Goal: Information Seeking & Learning: Check status

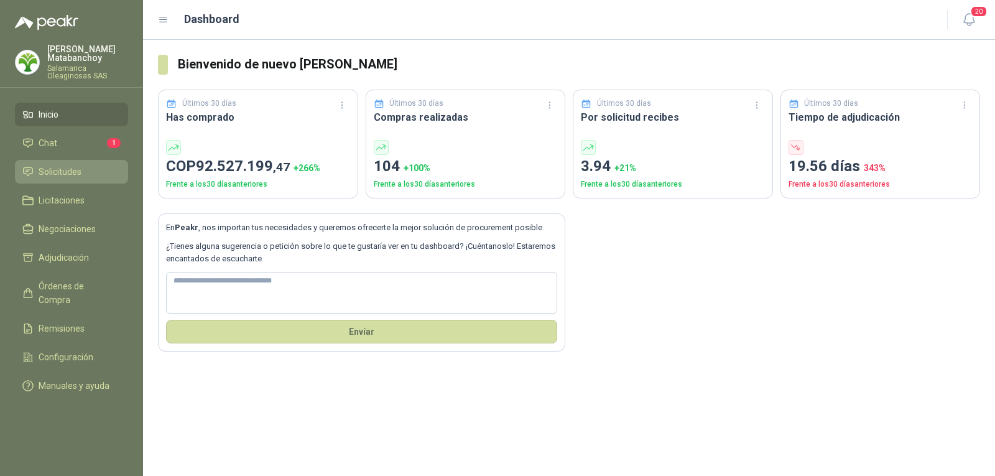
click at [85, 166] on li "Solicitudes" at bounding box center [71, 172] width 98 height 14
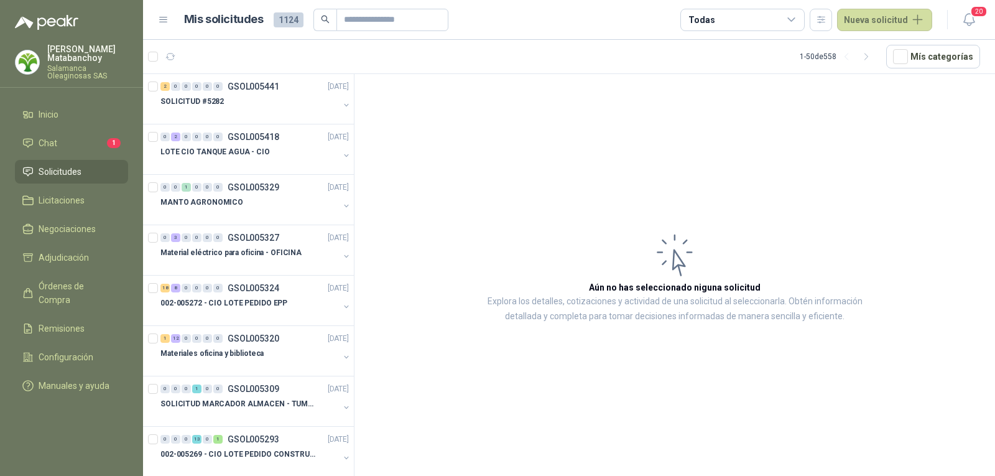
click at [85, 53] on p "[PERSON_NAME]" at bounding box center [87, 53] width 81 height 17
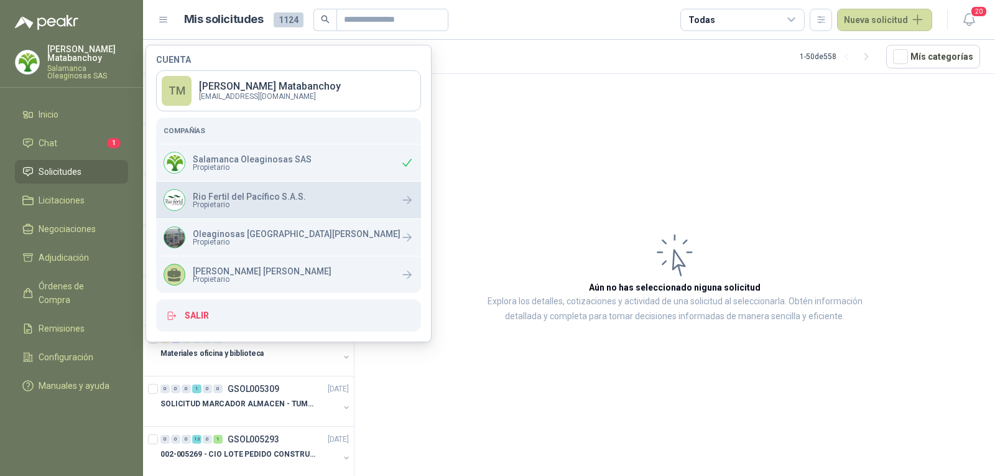
click at [234, 203] on span "Propietario" at bounding box center [249, 204] width 113 height 7
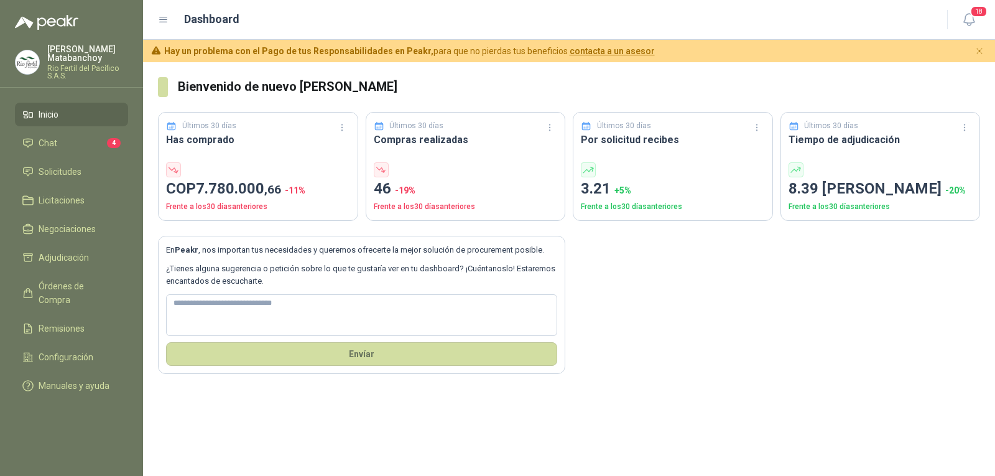
drag, startPoint x: 75, startPoint y: 168, endPoint x: 91, endPoint y: 157, distance: 20.2
click at [75, 168] on span "Solicitudes" at bounding box center [60, 172] width 43 height 14
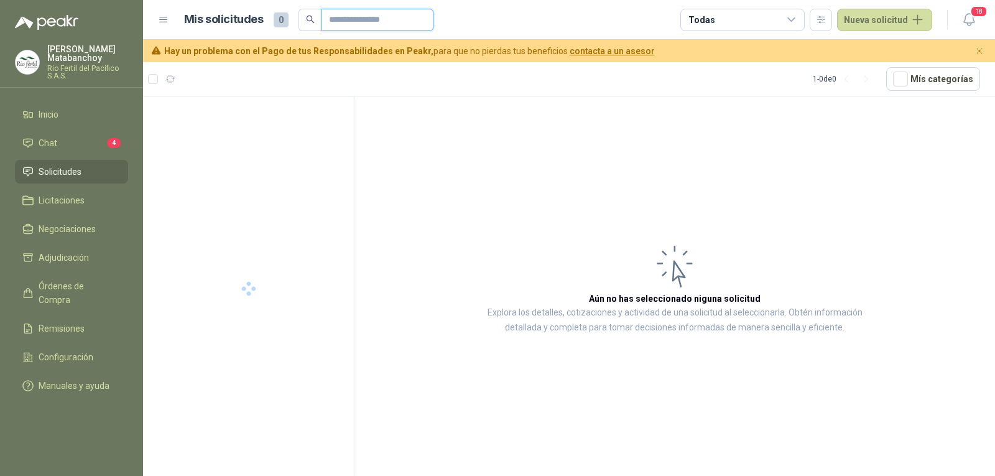
click at [389, 15] on input "text" at bounding box center [372, 19] width 87 height 21
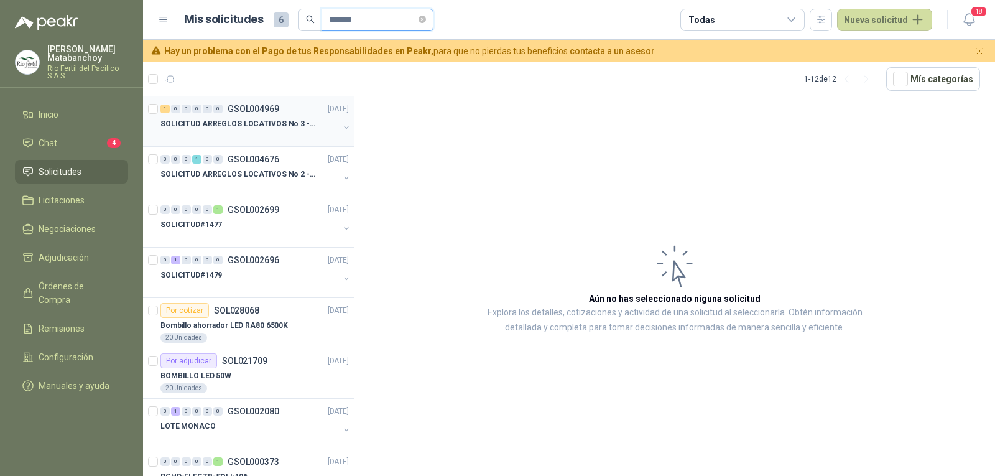
type input "*******"
click at [244, 124] on p "SOLICITUD ARREGLOS LOCATIVOS No 3 - PICHINDE" at bounding box center [237, 124] width 155 height 12
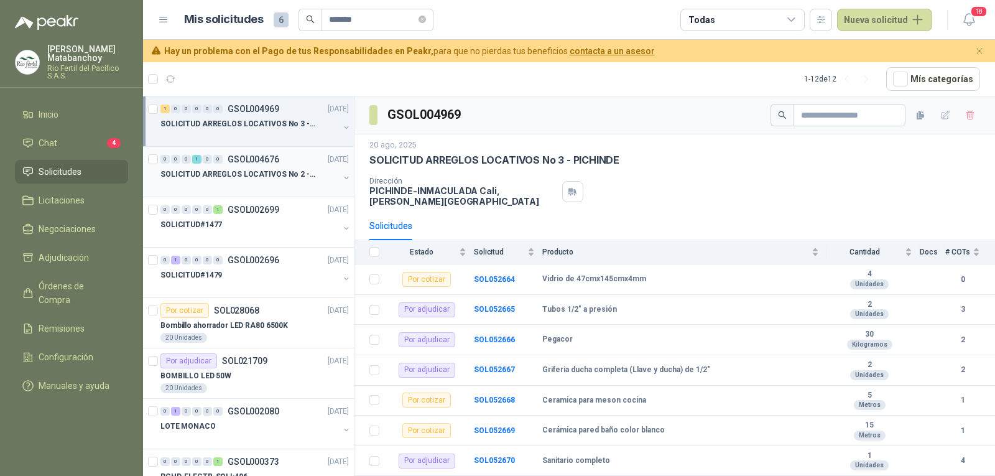
click at [277, 183] on div at bounding box center [249, 187] width 178 height 10
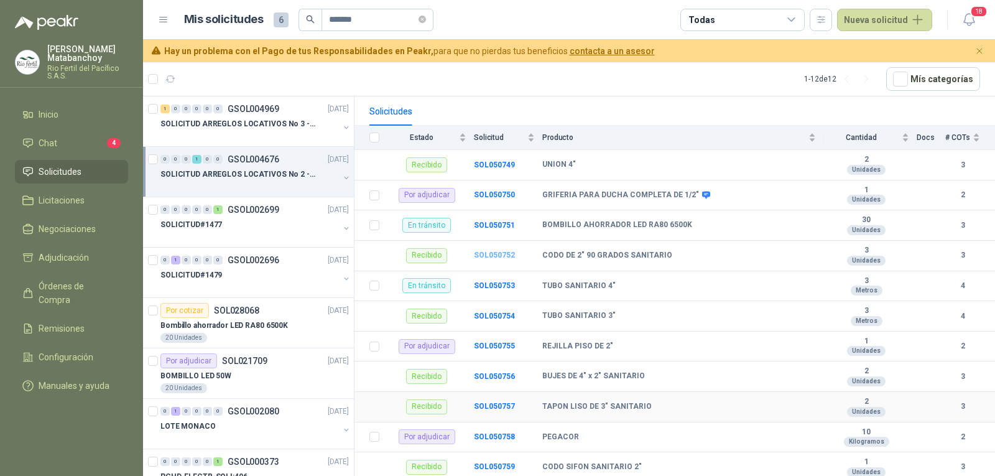
scroll to position [106, 0]
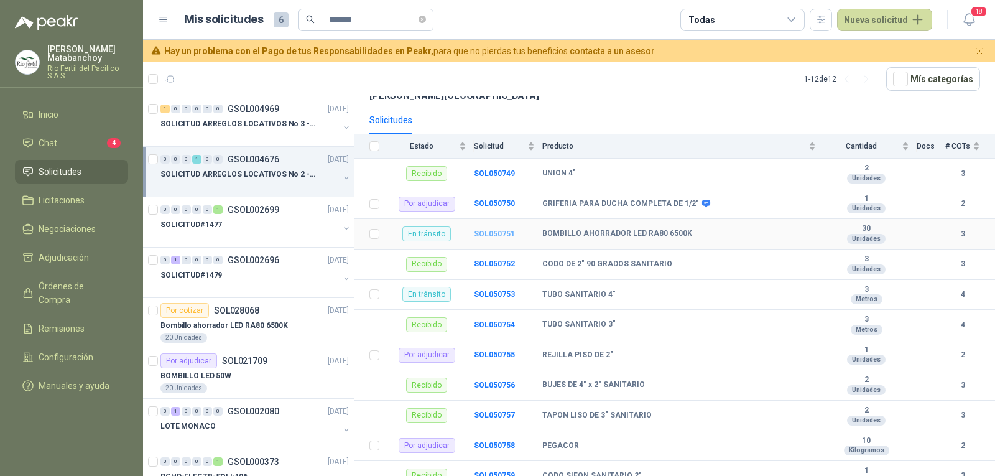
click at [497, 233] on b "SOL050751" at bounding box center [494, 233] width 41 height 9
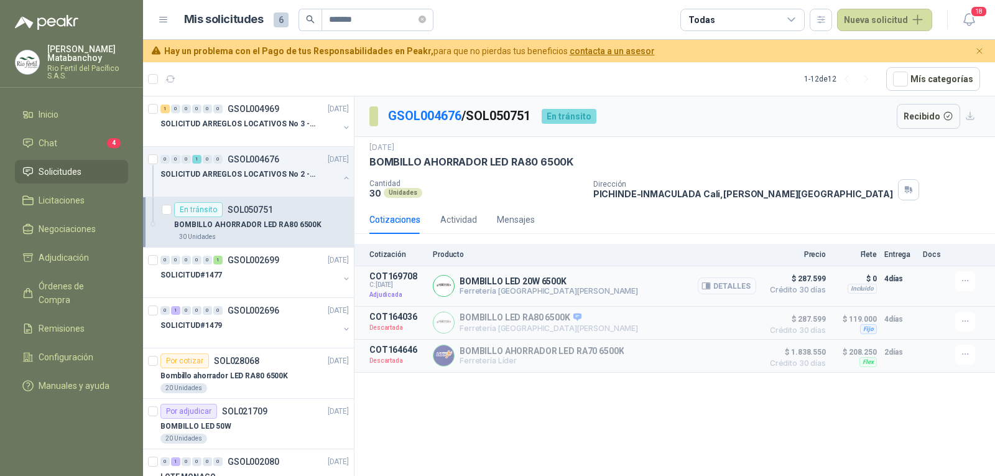
click at [716, 280] on button "Detalles" at bounding box center [727, 285] width 58 height 17
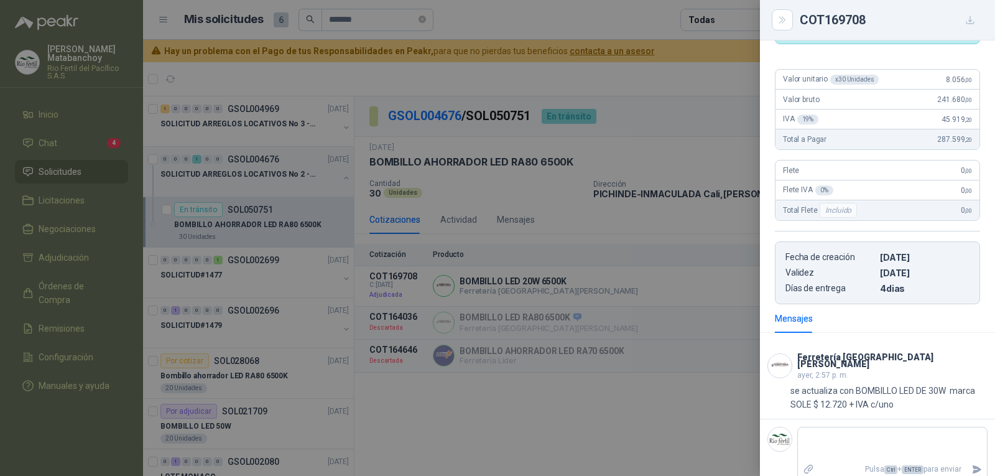
scroll to position [106, 0]
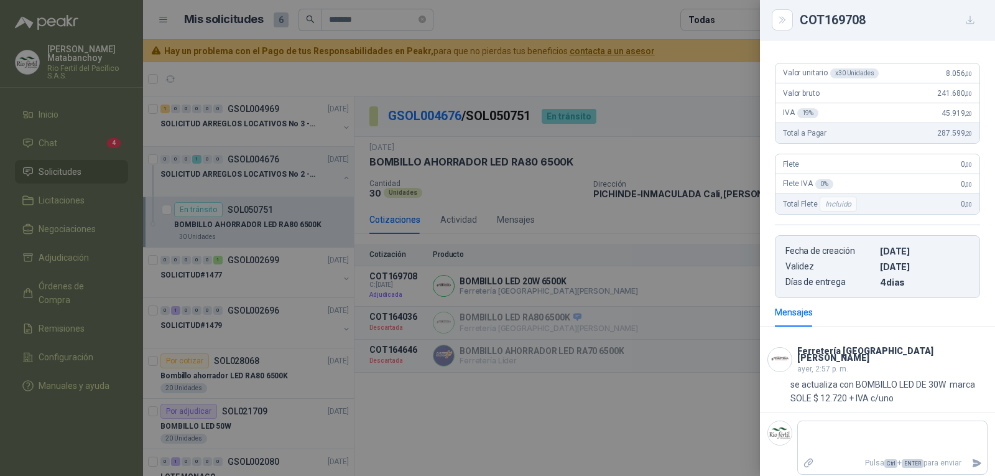
click at [649, 331] on div at bounding box center [497, 238] width 995 height 476
